Goal: Task Accomplishment & Management: Manage account settings

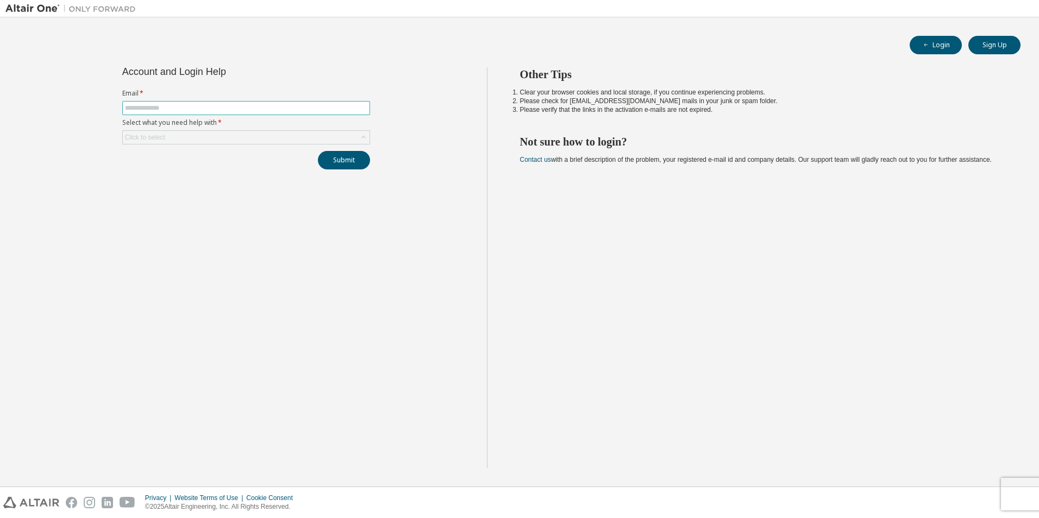
click at [204, 106] on input "text" at bounding box center [246, 108] width 242 height 9
type input "**********"
click at [182, 136] on div "Click to select" at bounding box center [246, 137] width 247 height 13
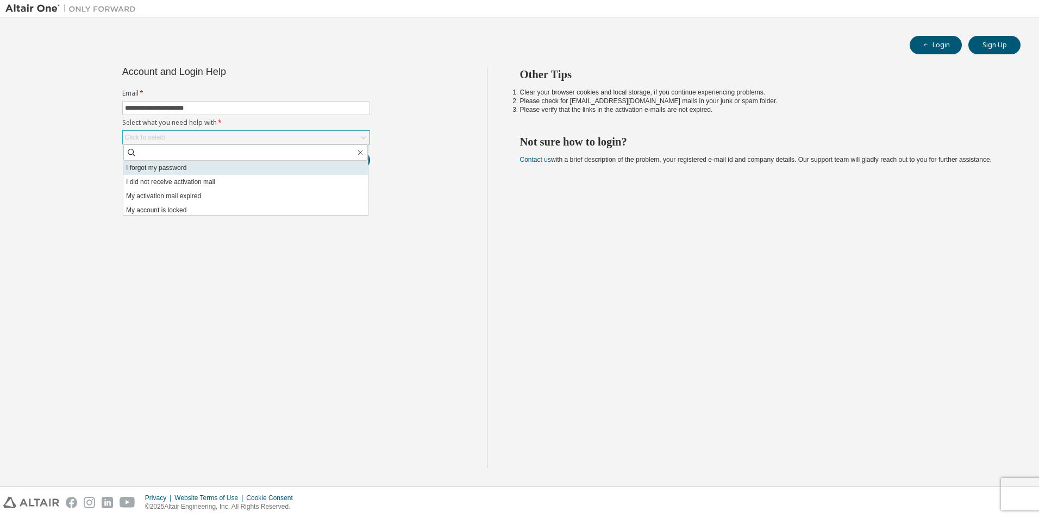
click at [171, 168] on li "I forgot my password" at bounding box center [245, 168] width 245 height 14
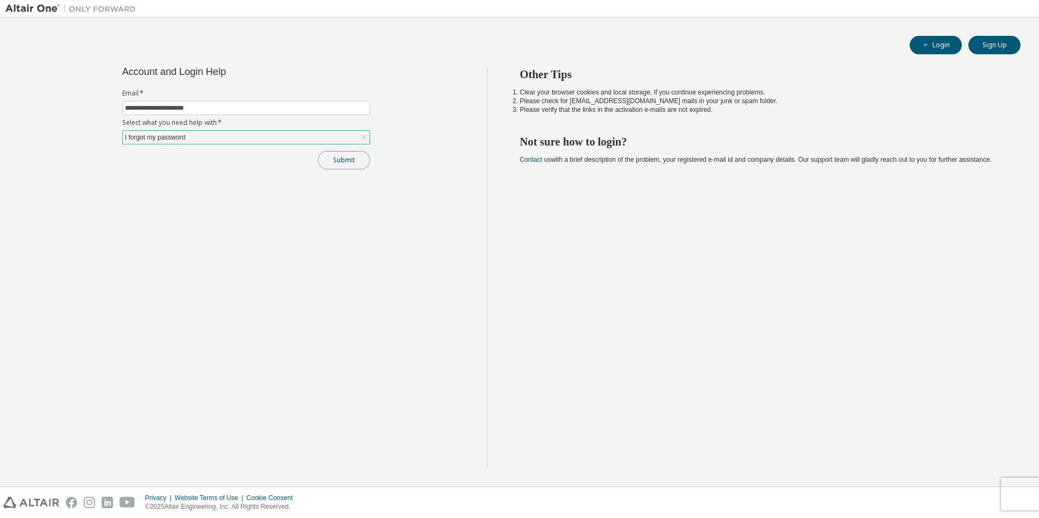
click at [333, 160] on button "Submit" at bounding box center [344, 160] width 52 height 18
click at [272, 136] on div "I forgot my password" at bounding box center [246, 137] width 247 height 13
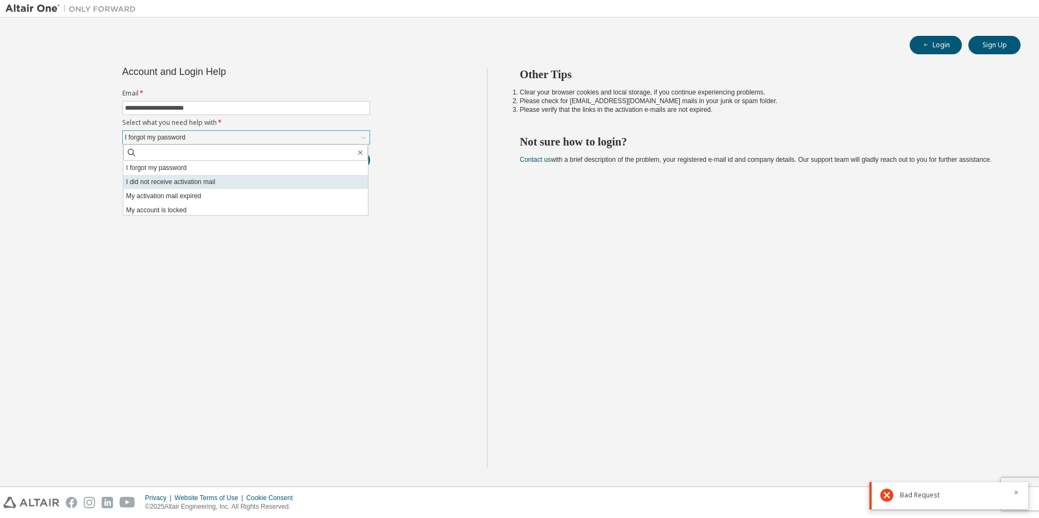
click at [241, 178] on li "I did not receive activation mail" at bounding box center [245, 182] width 245 height 14
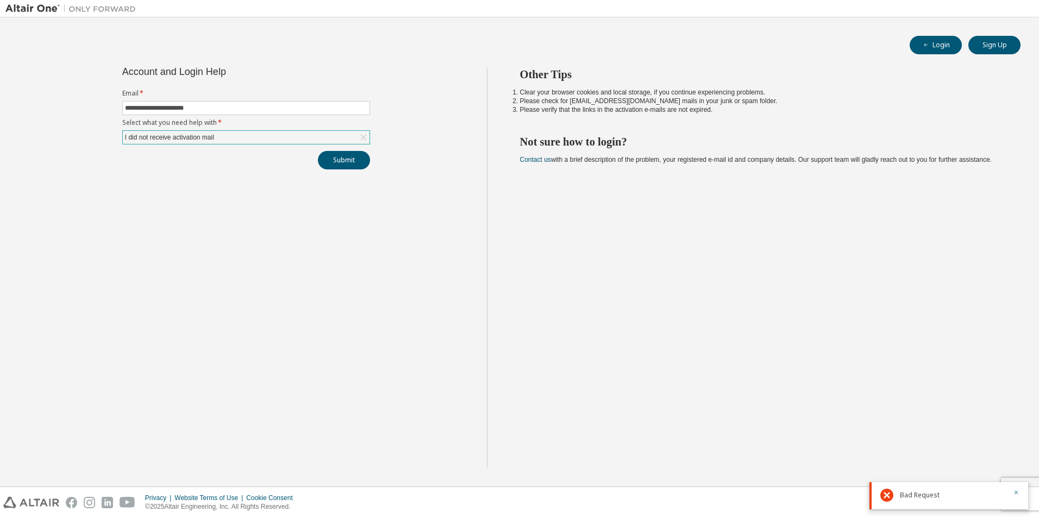
click at [265, 136] on div "I did not receive activation mail" at bounding box center [246, 137] width 247 height 13
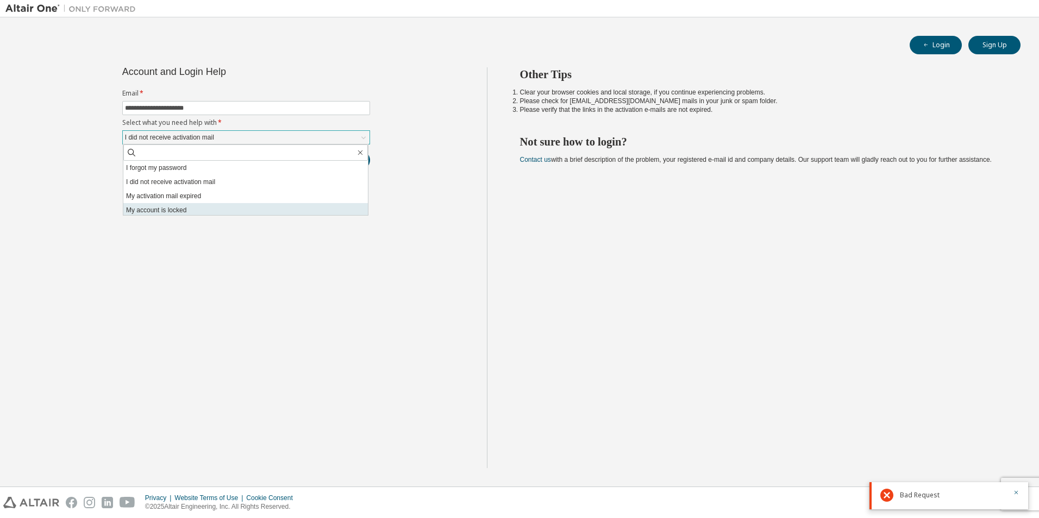
click at [219, 210] on li "My account is locked" at bounding box center [245, 210] width 245 height 14
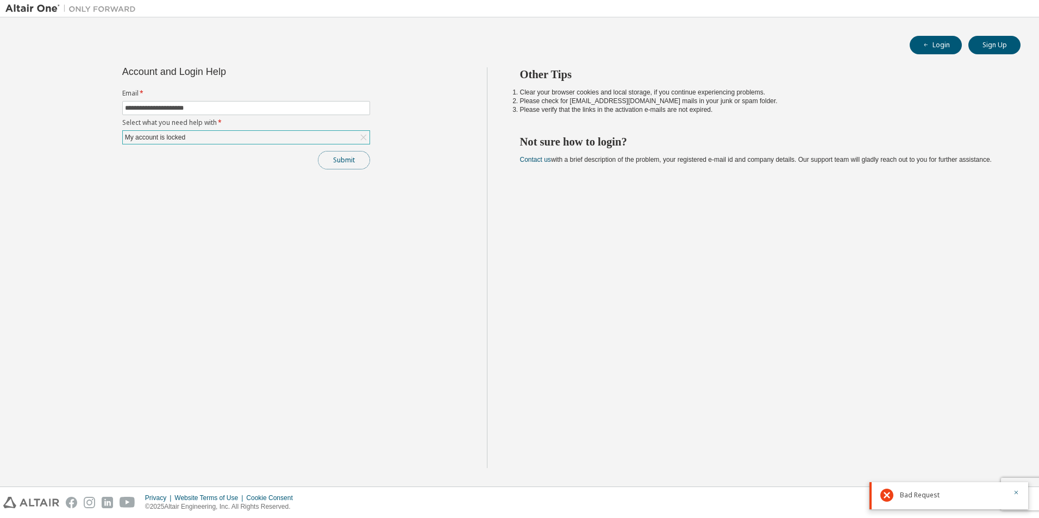
click at [335, 158] on button "Submit" at bounding box center [344, 160] width 52 height 18
